Goal: Information Seeking & Learning: Learn about a topic

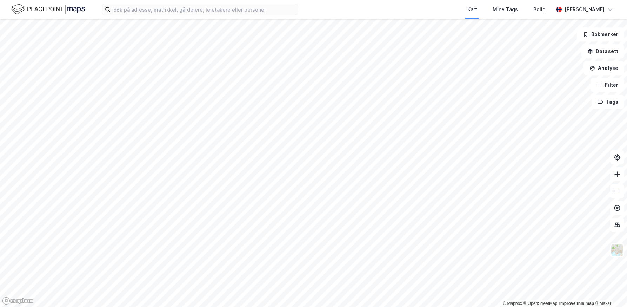
click at [626, 170] on html "Kart Mine Tags Bolig [PERSON_NAME] © Mapbox © OpenStreetMap Improve this map © …" at bounding box center [313, 153] width 627 height 307
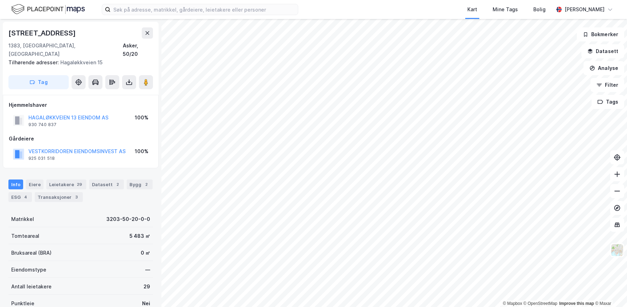
click at [40, 155] on div "925 031 518" at bounding box center [41, 158] width 26 height 6
